Goal: Navigation & Orientation: Find specific page/section

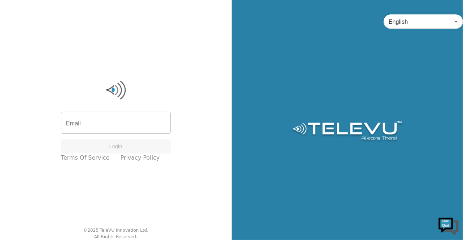
click at [73, 57] on div "Email Email Login Terms of Service Privacy Policy © 2025 TeleVU Innovation Ltd.…" at bounding box center [115, 120] width 231 height 240
click at [76, 80] on img at bounding box center [116, 90] width 110 height 22
